Goal: Task Accomplishment & Management: Manage account settings

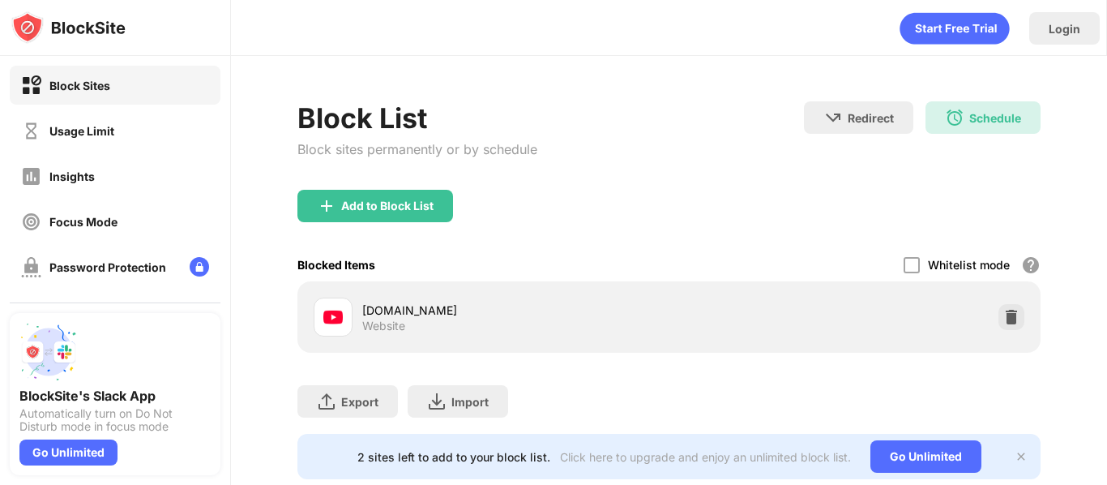
click at [357, 188] on div "Block List Block sites permanently or by schedule" at bounding box center [418, 145] width 240 height 88
click at [389, 212] on div "Add to Block List" at bounding box center [387, 205] width 92 height 13
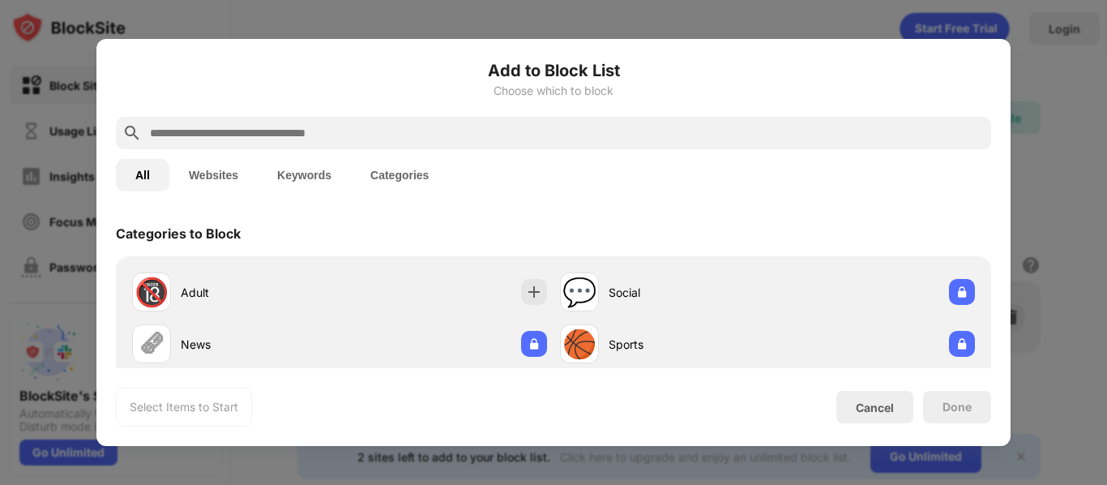
click at [451, 121] on div at bounding box center [554, 133] width 876 height 32
click at [440, 126] on input "text" at bounding box center [566, 132] width 837 height 19
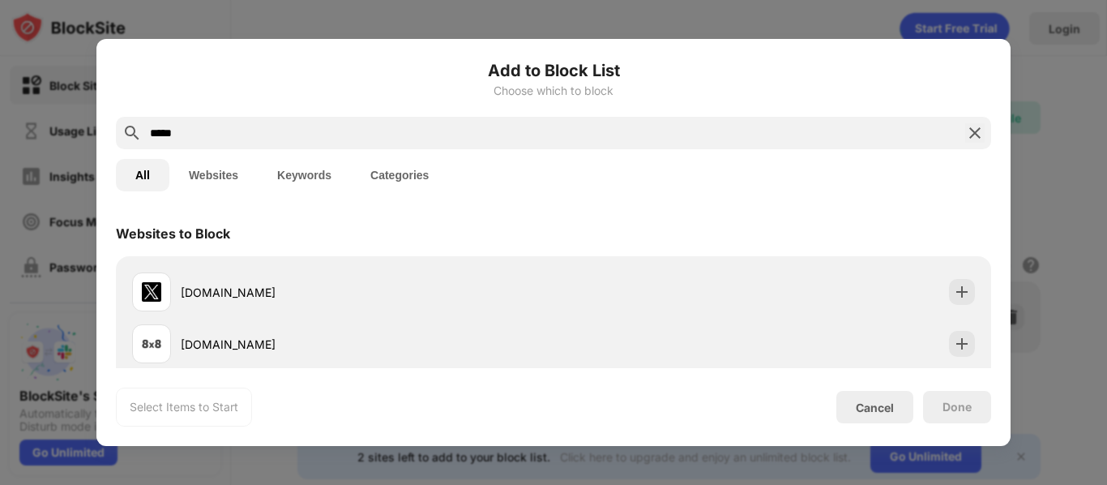
type input "*****"
click at [584, 292] on div "[DOMAIN_NAME]" at bounding box center [554, 292] width 856 height 52
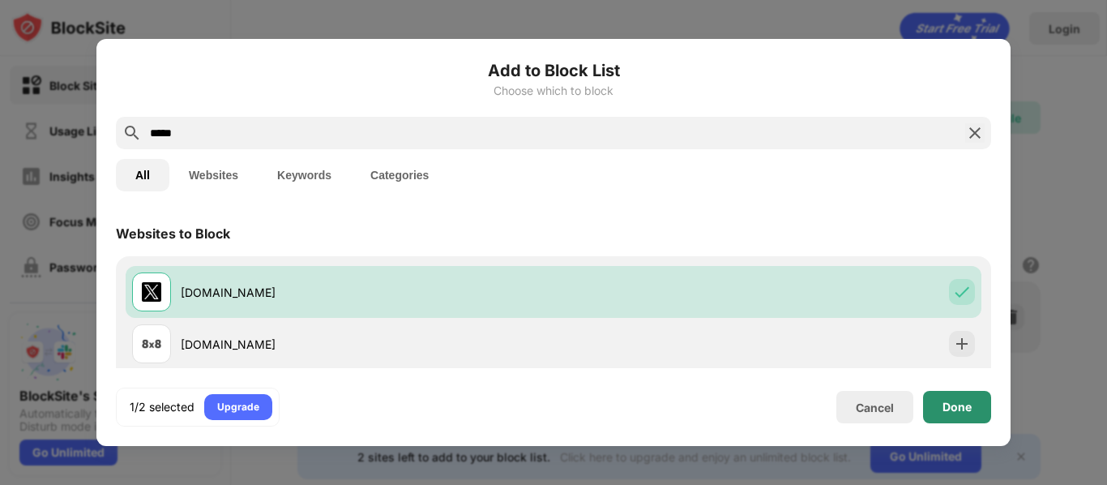
click at [957, 394] on div "Done" at bounding box center [957, 407] width 68 height 32
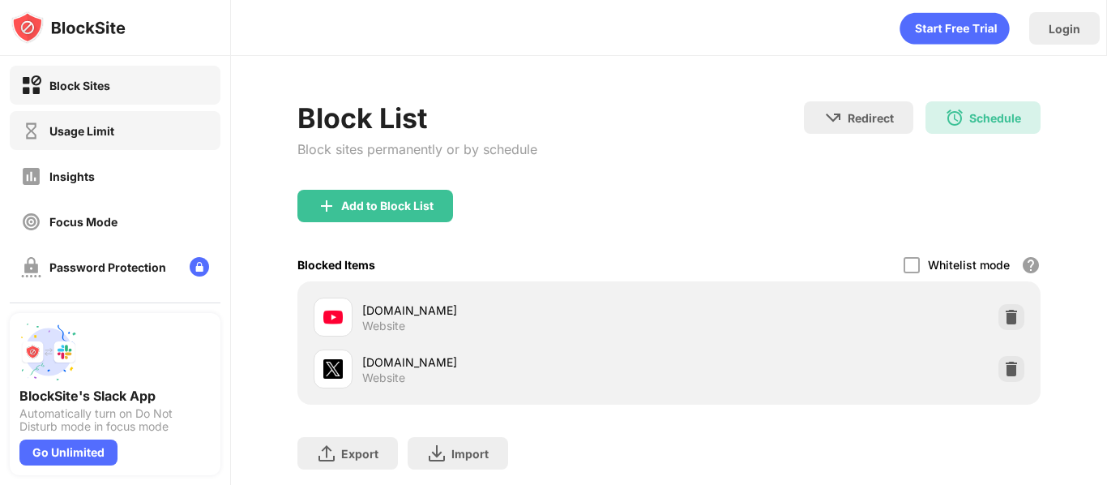
click at [66, 126] on div "Usage Limit" at bounding box center [81, 131] width 65 height 14
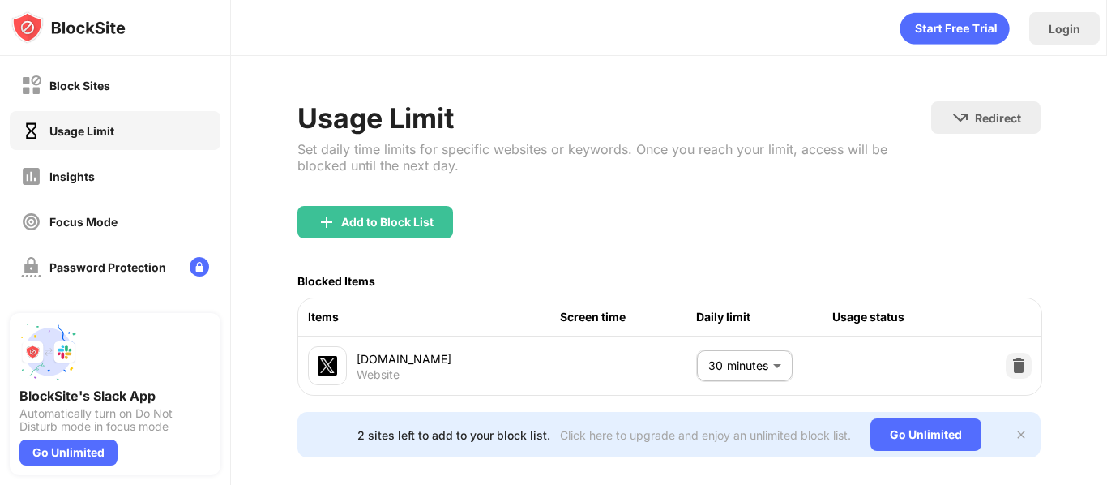
click at [724, 362] on body "Block Sites Usage Limit Insights Focus Mode Password Protection Custom Block Pa…" at bounding box center [553, 242] width 1107 height 485
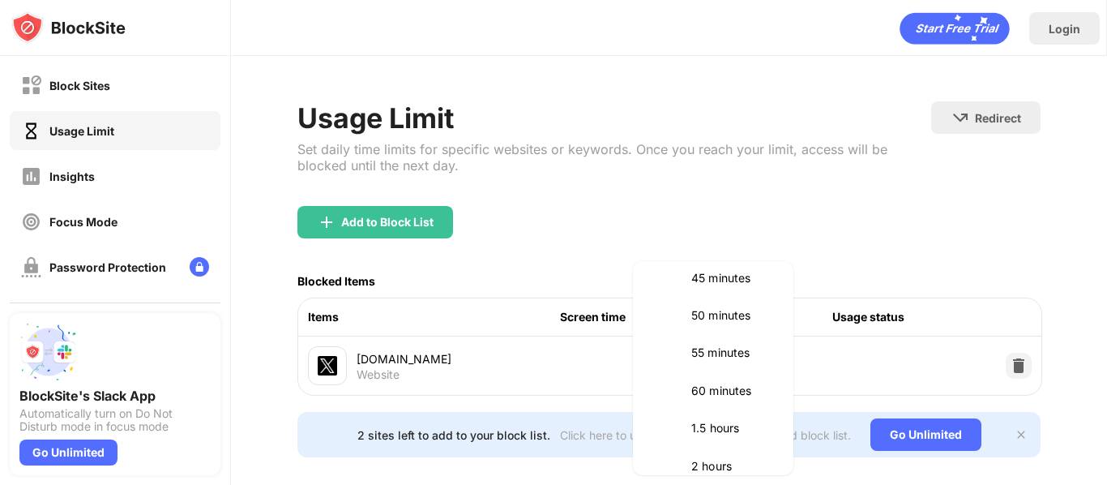
scroll to position [376, 0]
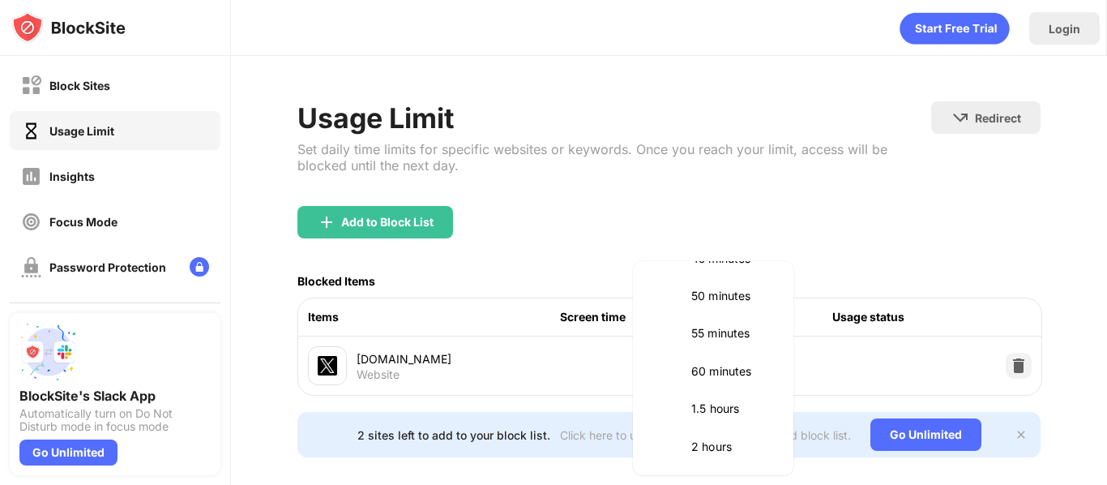
click at [740, 372] on p "60 minutes" at bounding box center [733, 371] width 83 height 18
type input "**"
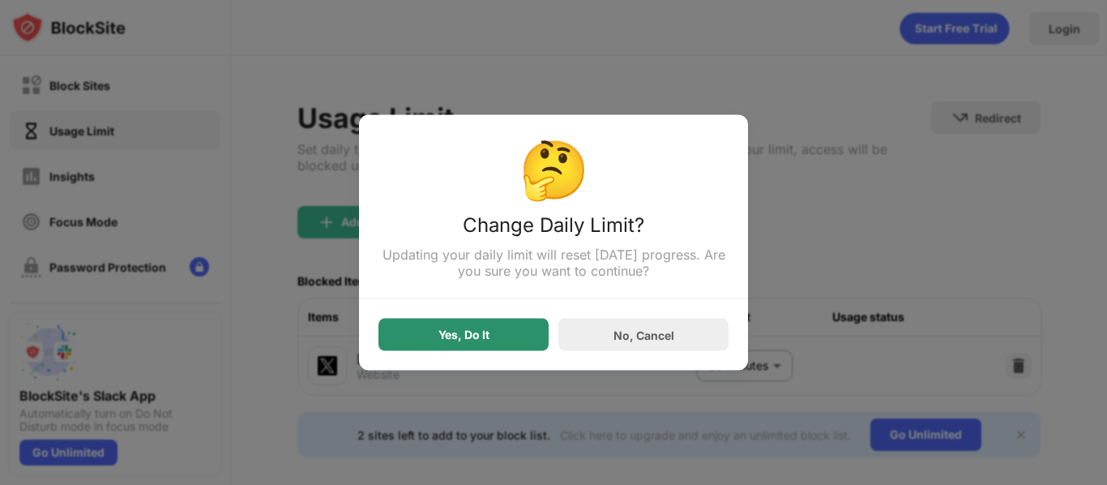
click at [462, 323] on div "Yes, Do It" at bounding box center [464, 335] width 170 height 32
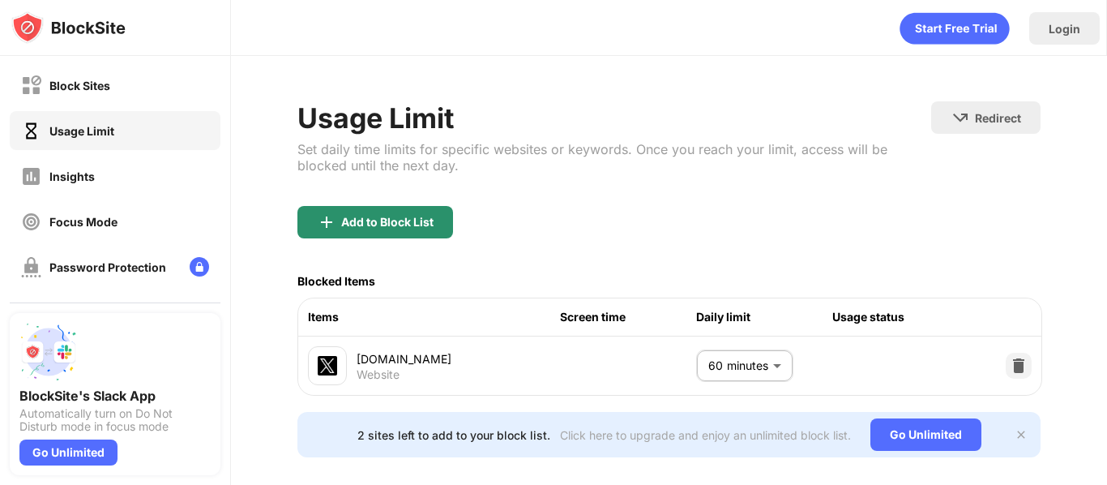
click at [382, 216] on div "Add to Block List" at bounding box center [387, 222] width 92 height 13
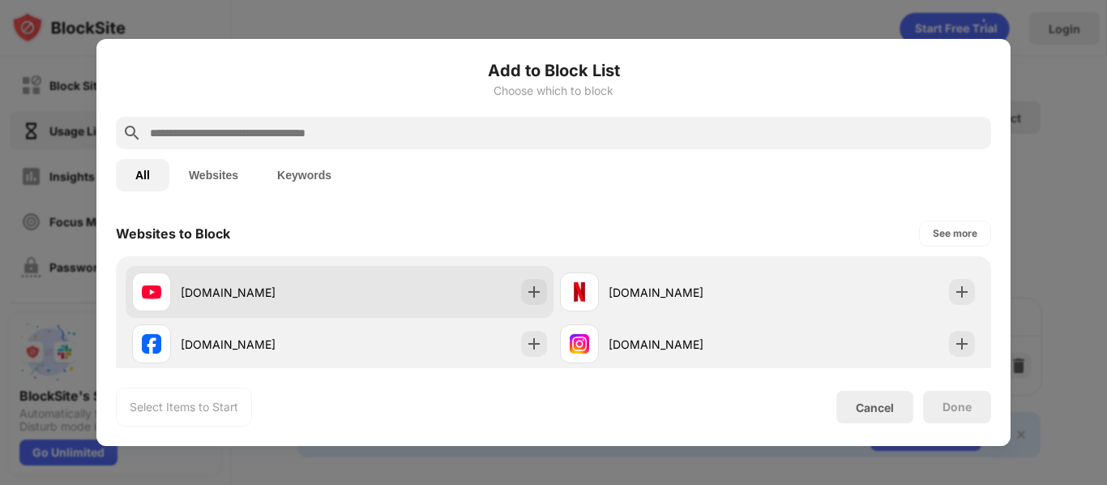
click at [357, 305] on div "[DOMAIN_NAME]" at bounding box center [340, 292] width 428 height 52
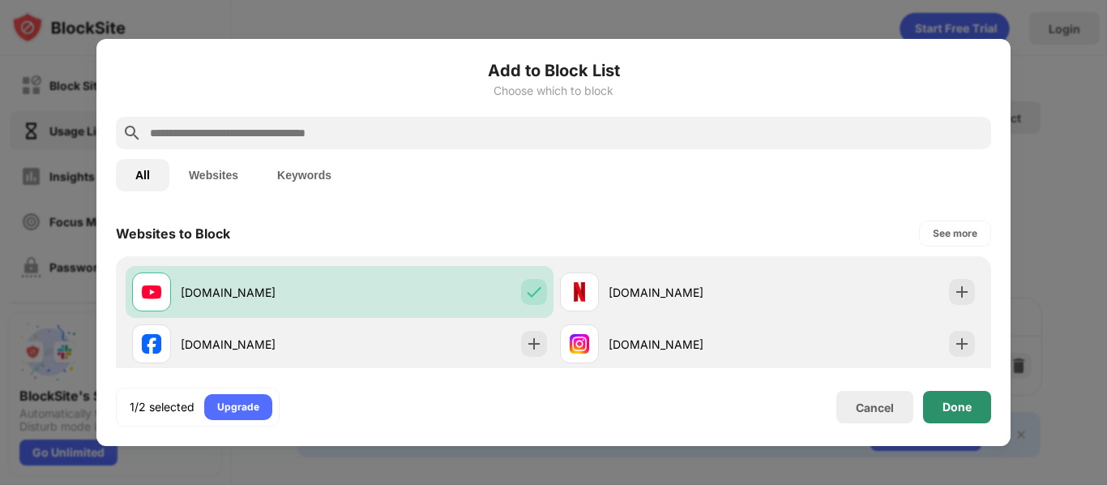
click at [946, 420] on div "Done" at bounding box center [957, 407] width 68 height 32
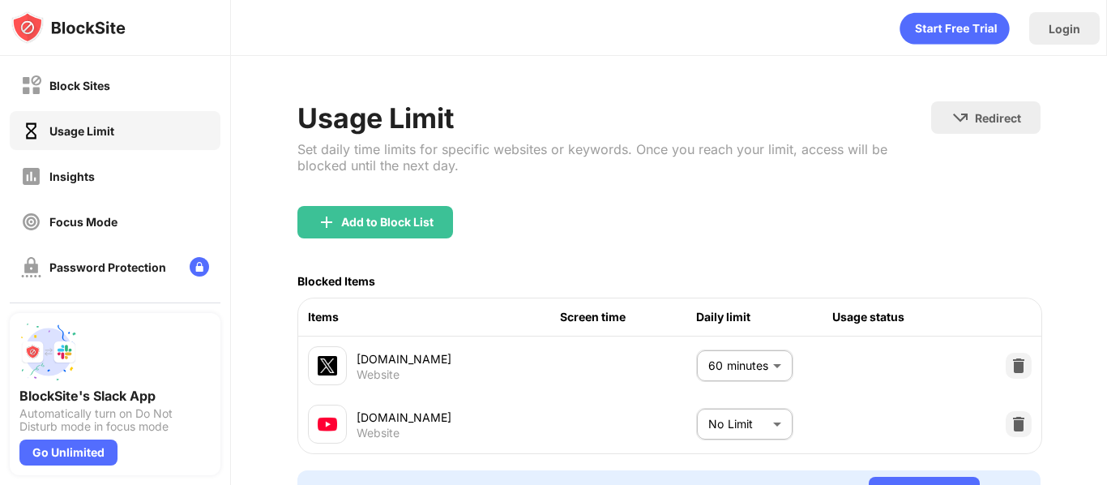
click at [776, 427] on body "Block Sites Usage Limit Insights Focus Mode Password Protection Custom Block Pa…" at bounding box center [553, 242] width 1107 height 485
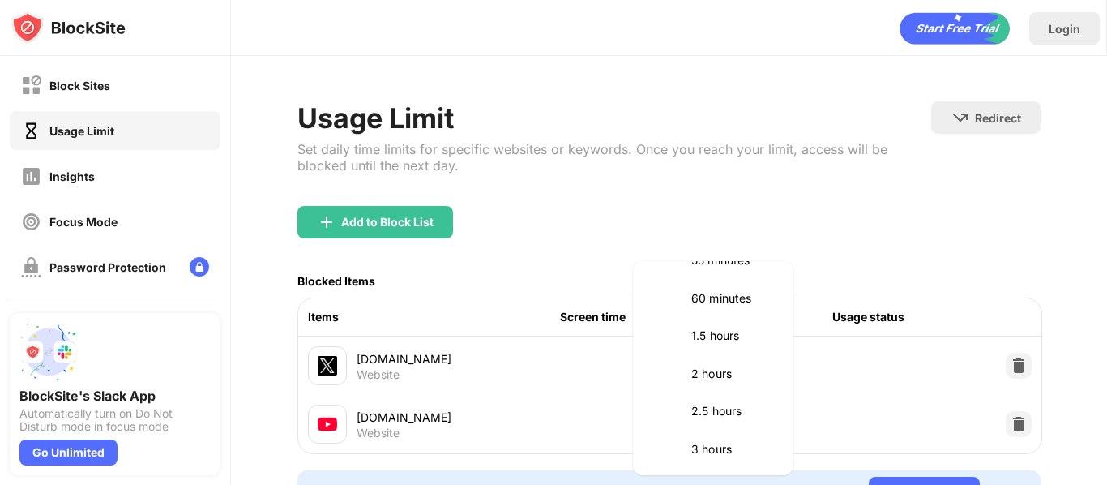
scroll to position [454, 0]
click at [710, 432] on li "3 hours" at bounding box center [713, 444] width 141 height 37
type input "***"
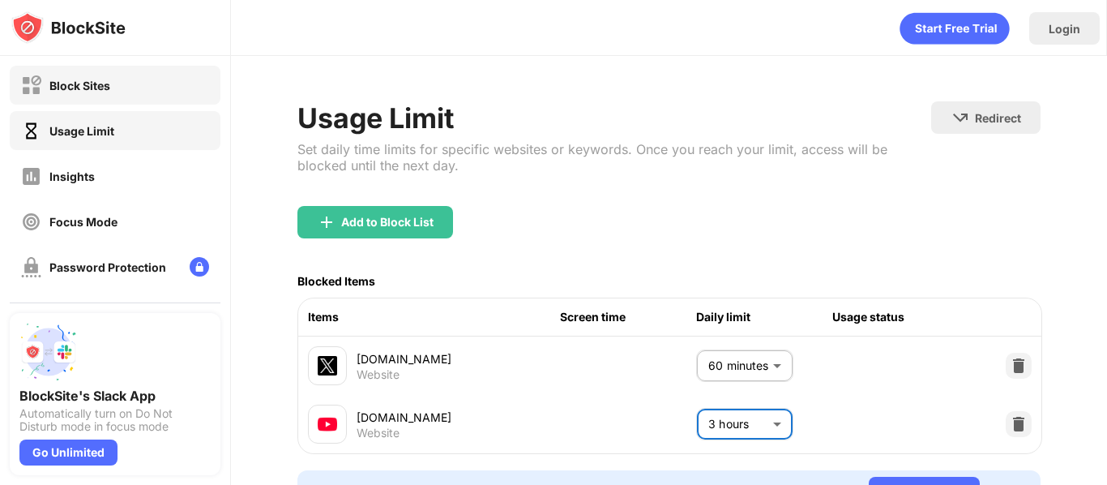
click at [155, 99] on div "Block Sites" at bounding box center [115, 85] width 211 height 39
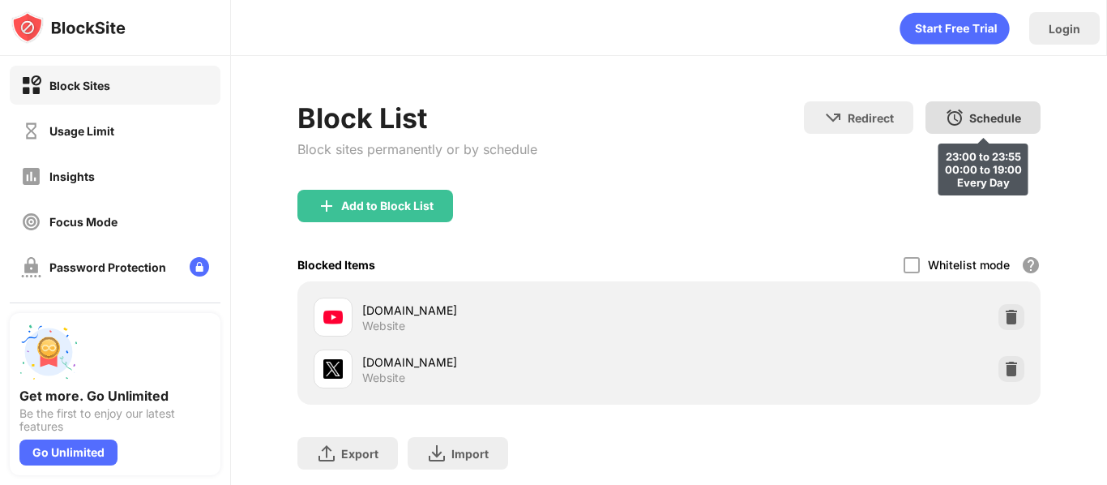
click at [963, 128] on div "Schedule 23:00 to 23:55 00:00 to 19:00 Every Day" at bounding box center [983, 117] width 115 height 32
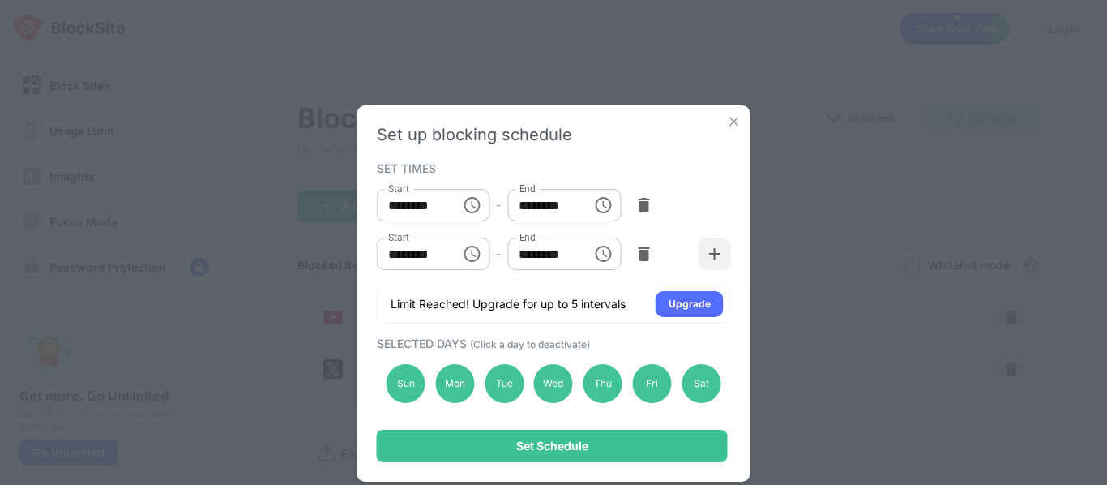
click at [726, 128] on img at bounding box center [734, 122] width 16 height 16
